Goal: Task Accomplishment & Management: Manage account settings

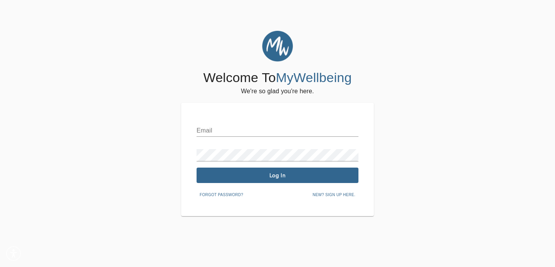
click at [220, 129] on input "text" at bounding box center [277, 130] width 162 height 12
type input "[EMAIL_ADDRESS][DOMAIN_NAME]"
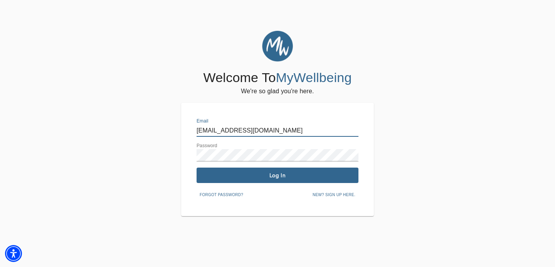
click at [253, 174] on span "Log In" at bounding box center [277, 175] width 156 height 7
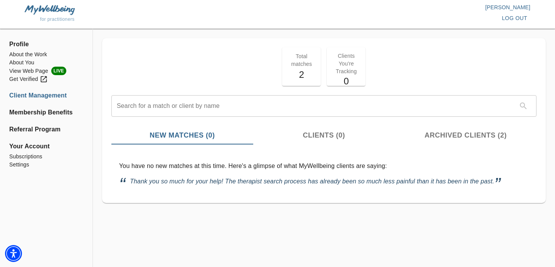
click at [452, 134] on span "Archived Clients (2)" at bounding box center [465, 135] width 132 height 10
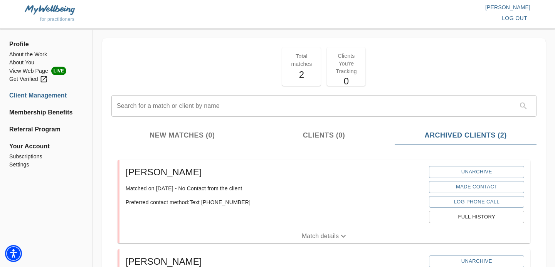
click at [320, 132] on span "Clients (0)" at bounding box center [324, 135] width 132 height 10
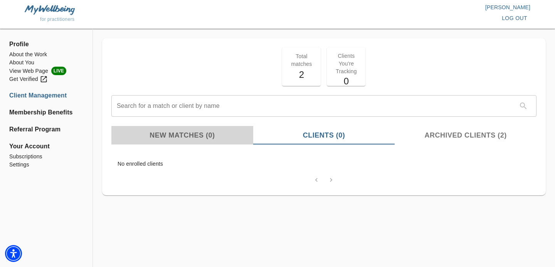
click at [198, 136] on span "New Matches (0)" at bounding box center [182, 135] width 132 height 10
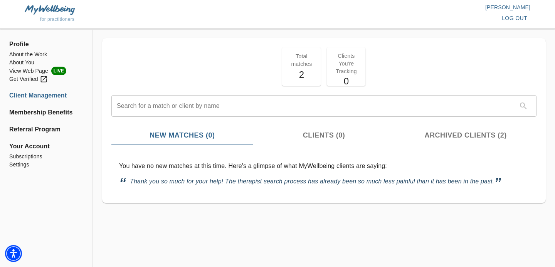
click at [521, 20] on span "log out" at bounding box center [513, 18] width 25 height 10
